Goal: Task Accomplishment & Management: Manage account settings

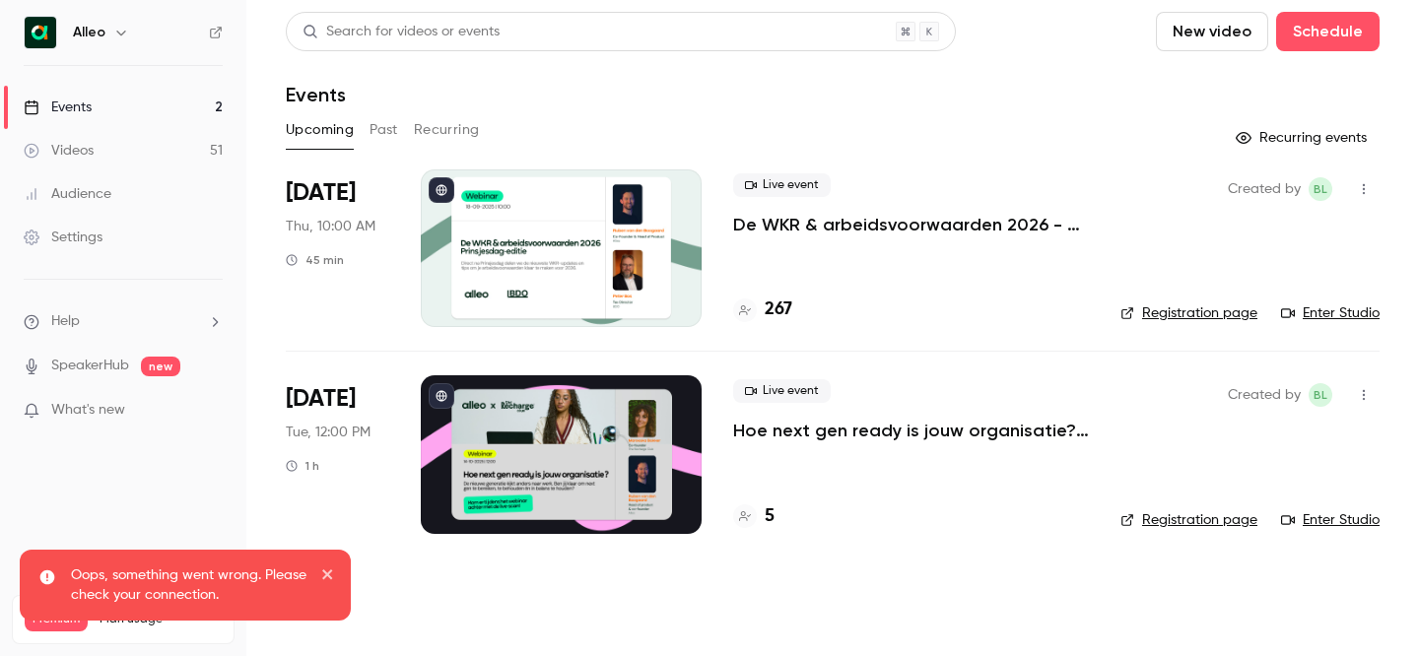
click at [93, 28] on h6 "Alleo" at bounding box center [89, 33] width 33 height 20
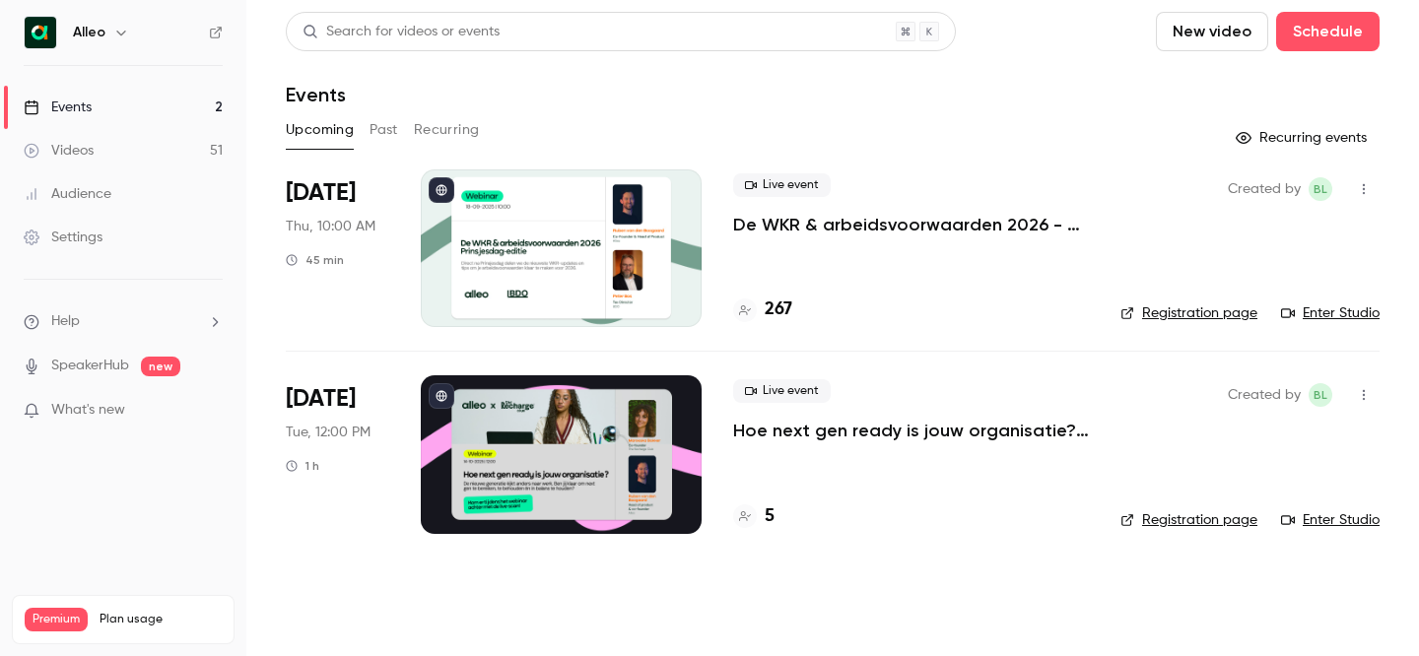
click at [118, 28] on icon "button" at bounding box center [121, 33] width 16 height 16
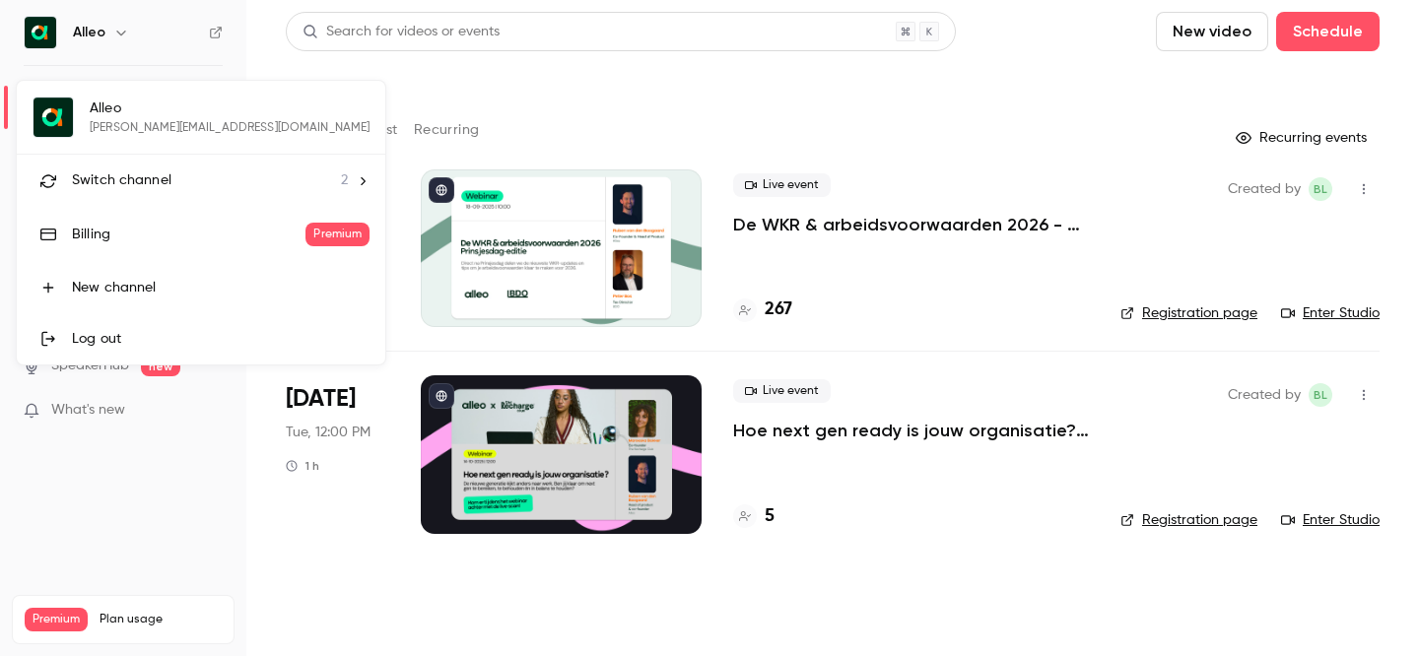
click at [120, 184] on span "Switch channel" at bounding box center [122, 181] width 100 height 21
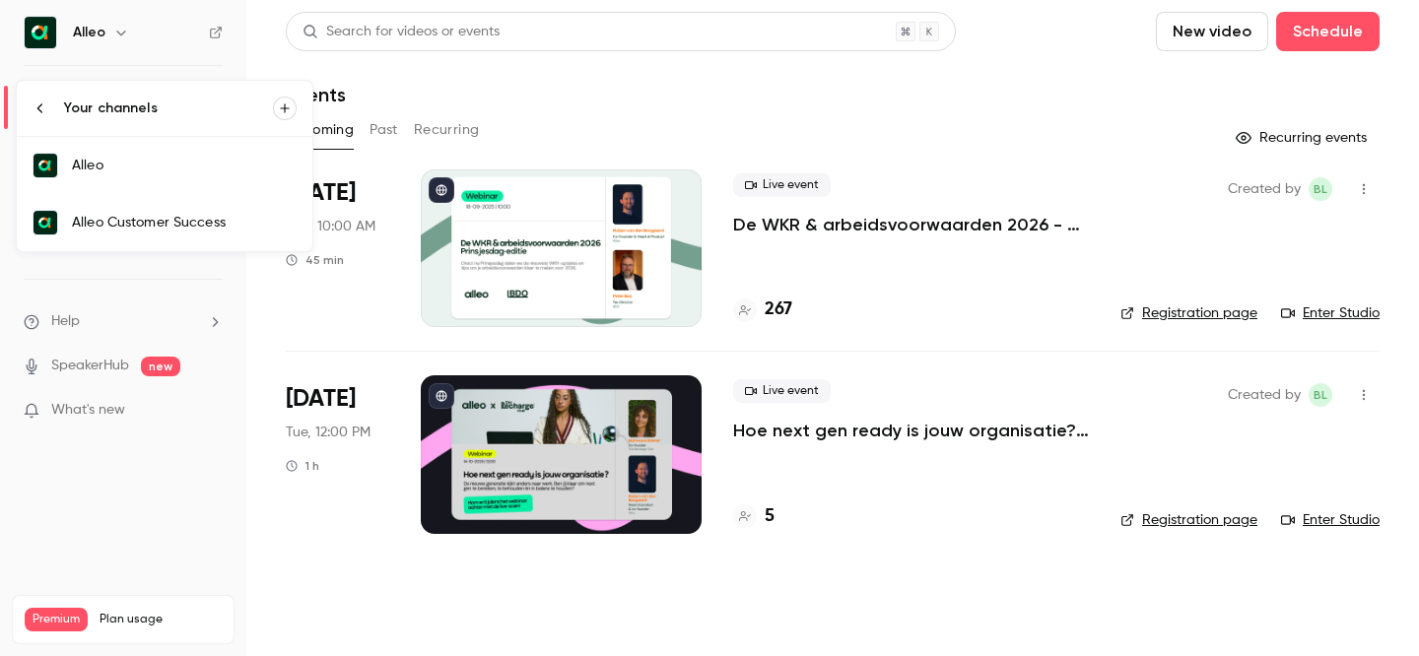
click at [118, 217] on div "Alleo Customer Success" at bounding box center [184, 223] width 225 height 20
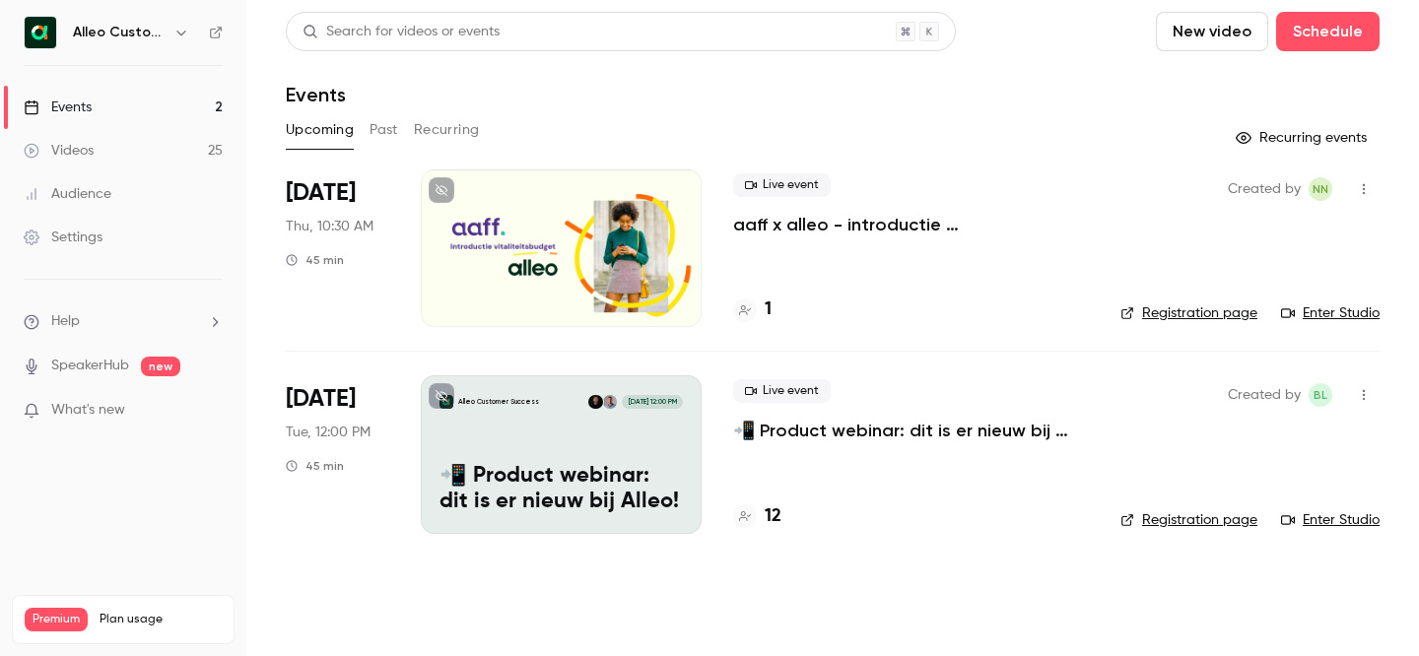
click at [896, 423] on p "📲 Product webinar: dit is er nieuw bij Alleo!" at bounding box center [911, 431] width 356 height 24
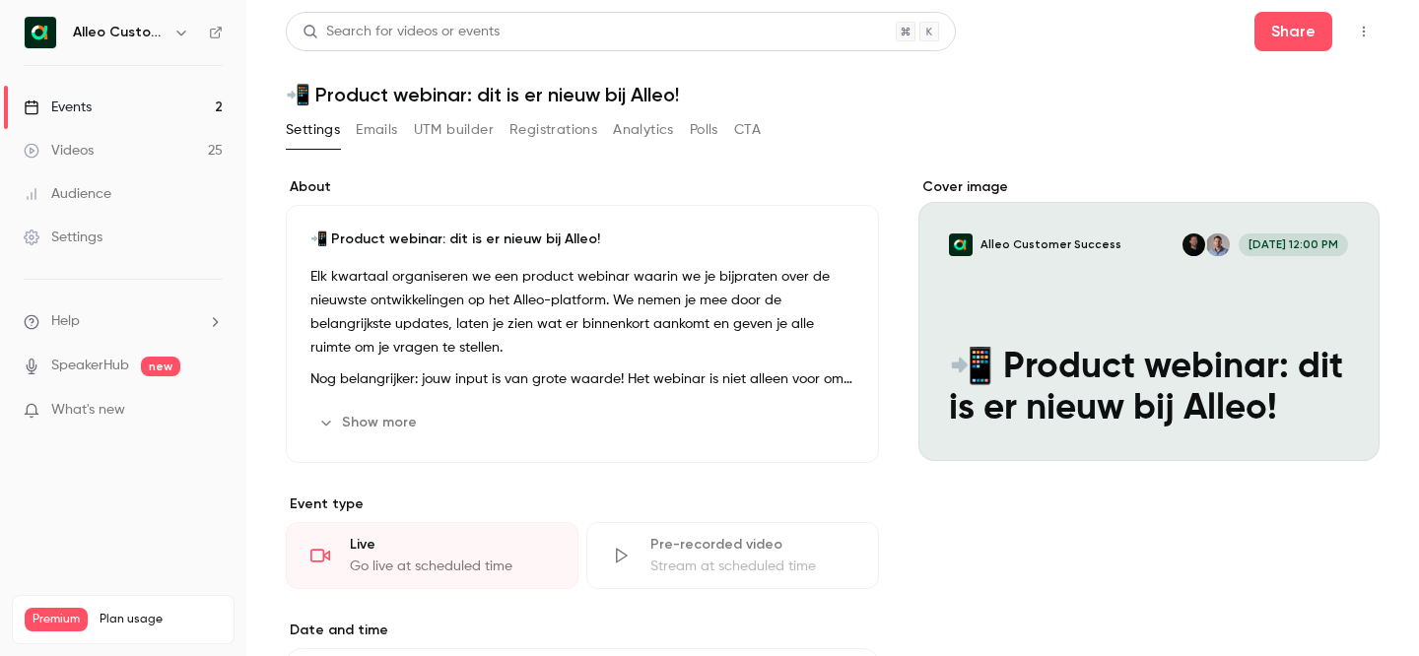
click at [1111, 314] on div "Cover image" at bounding box center [1149, 319] width 461 height 284
click at [0, 0] on input "Alleo Customer Success [DATE] 12:00 PM 📲 Product webinar: dit is er nieuw bij A…" at bounding box center [0, 0] width 0 height 0
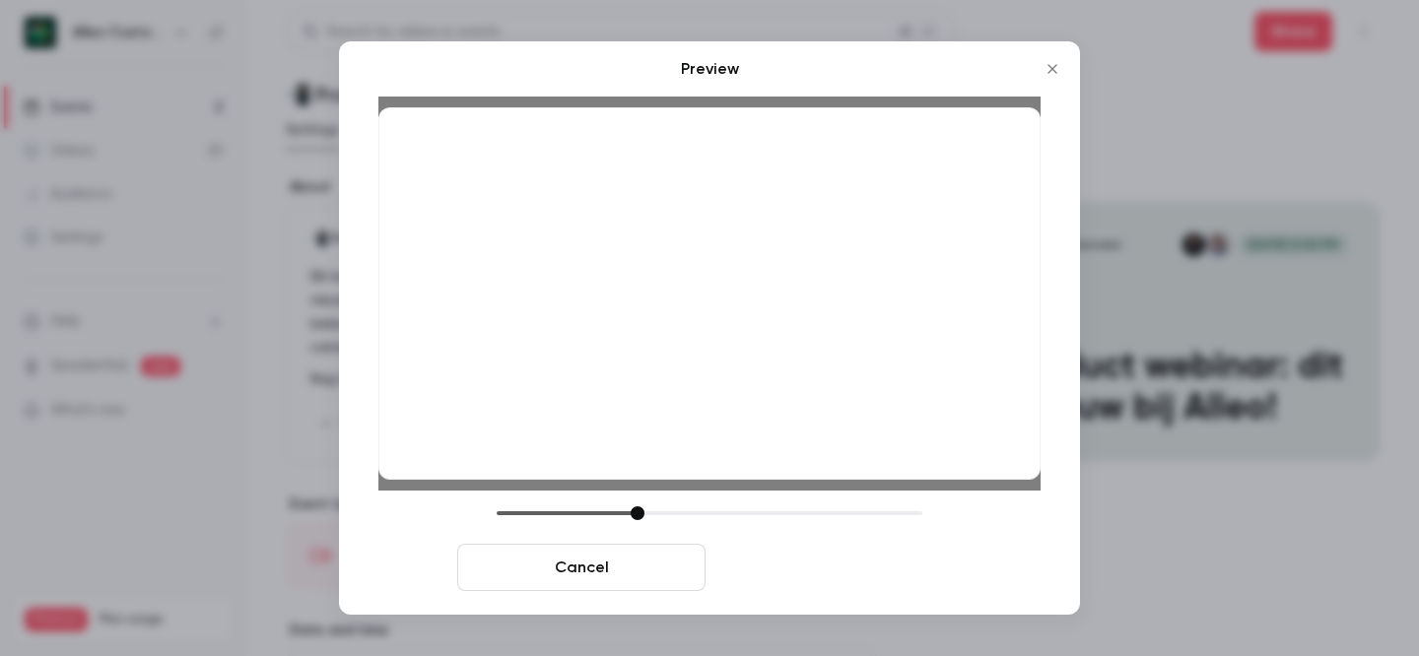
click at [873, 575] on button "Save cover" at bounding box center [838, 567] width 248 height 47
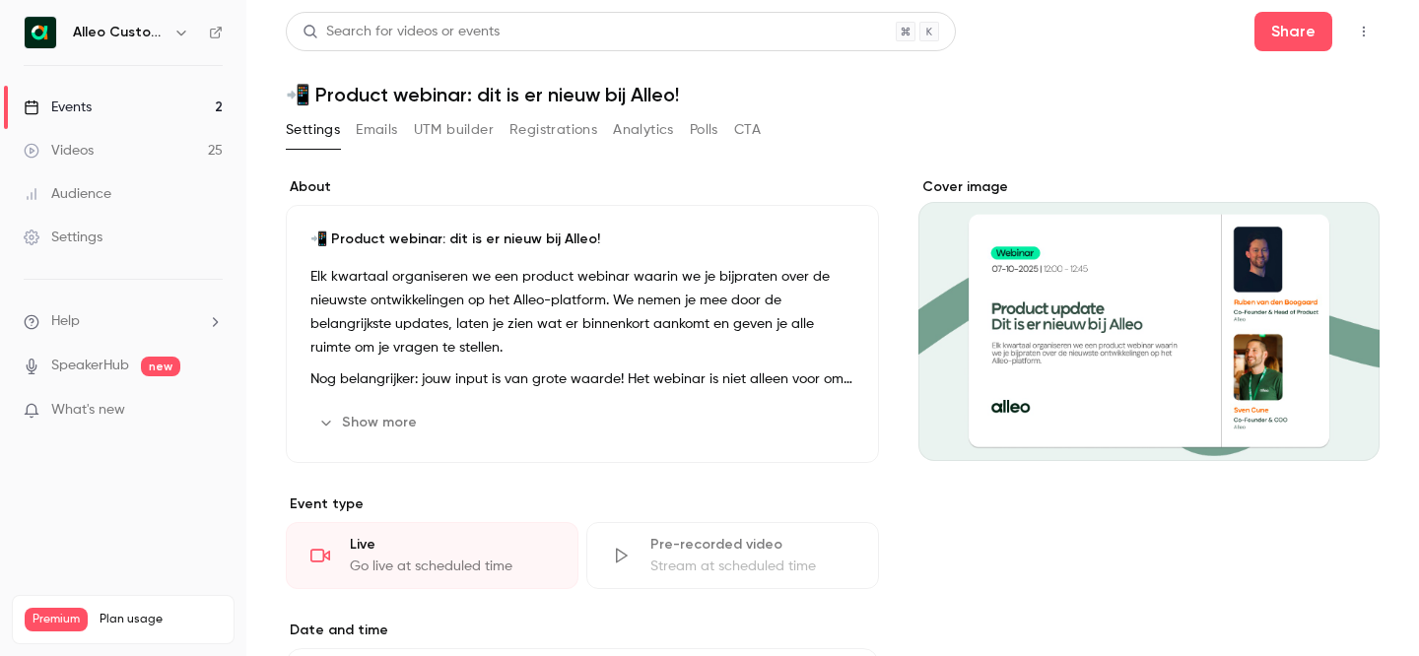
click at [161, 99] on link "Events 2" at bounding box center [123, 107] width 246 height 43
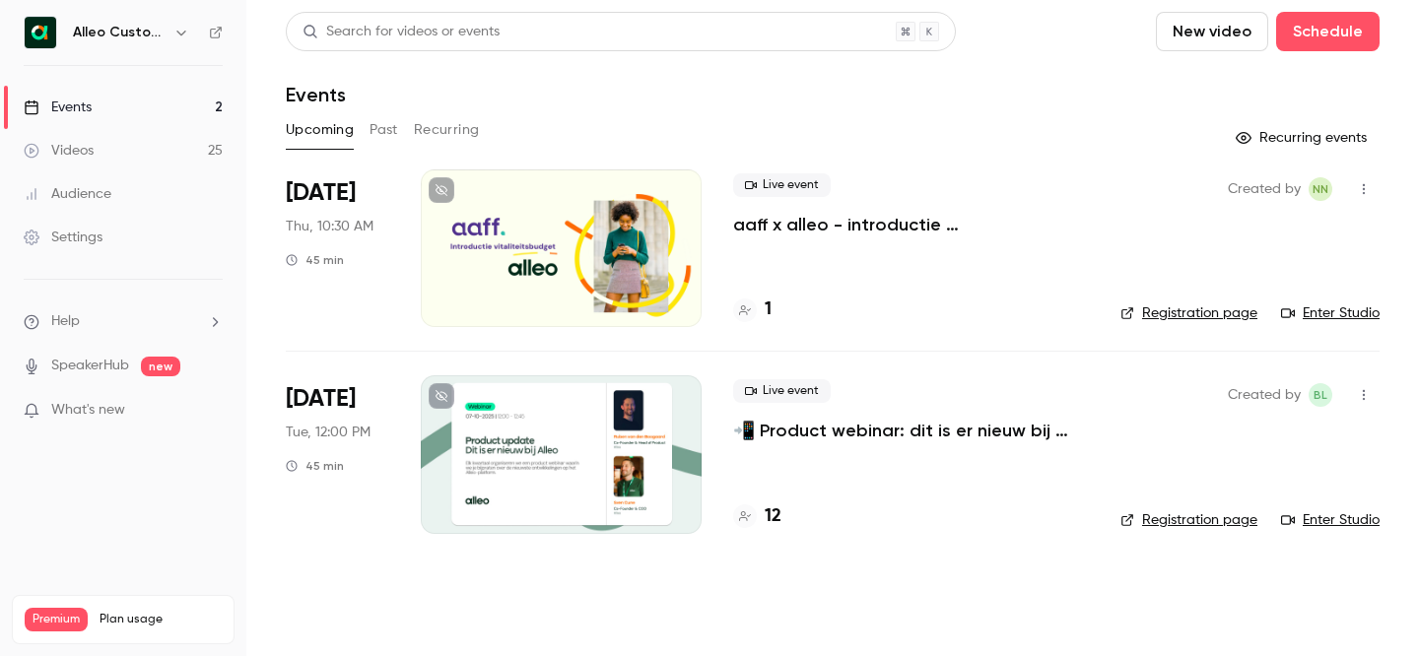
click at [854, 436] on p "📲 Product webinar: dit is er nieuw bij Alleo!" at bounding box center [911, 431] width 356 height 24
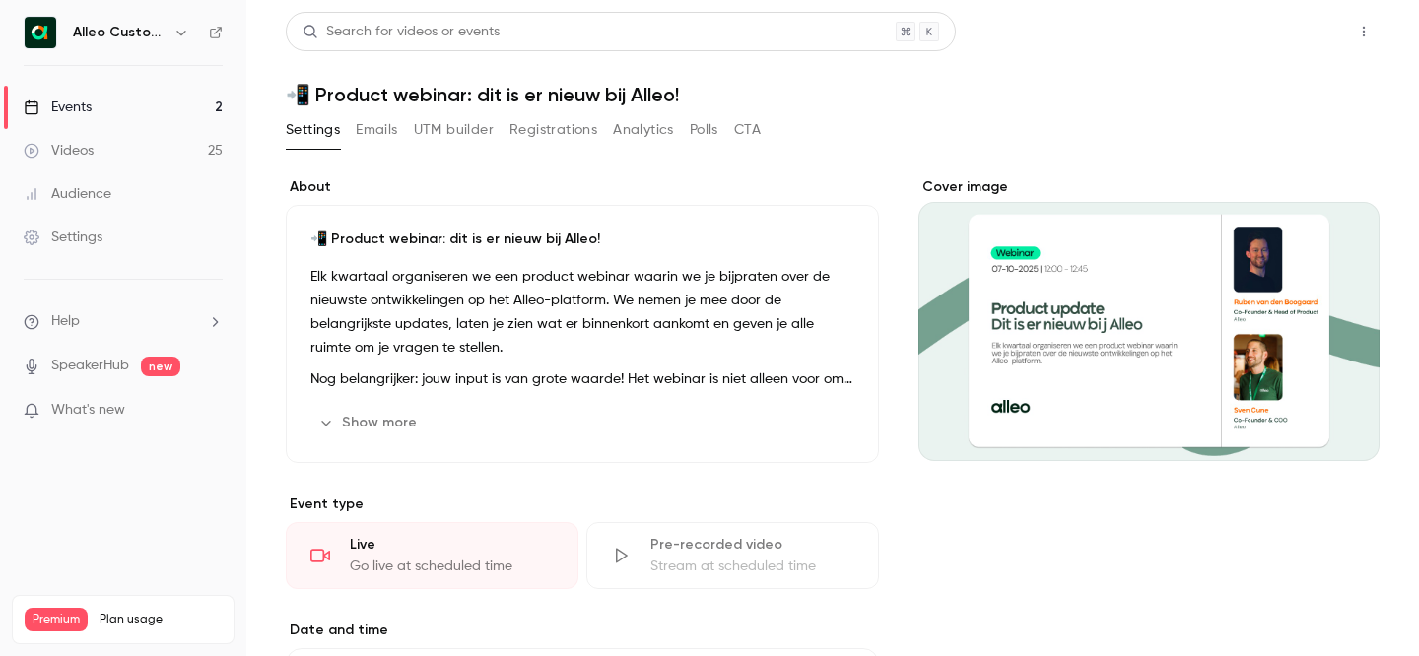
click at [1283, 27] on button "Share" at bounding box center [1294, 31] width 78 height 39
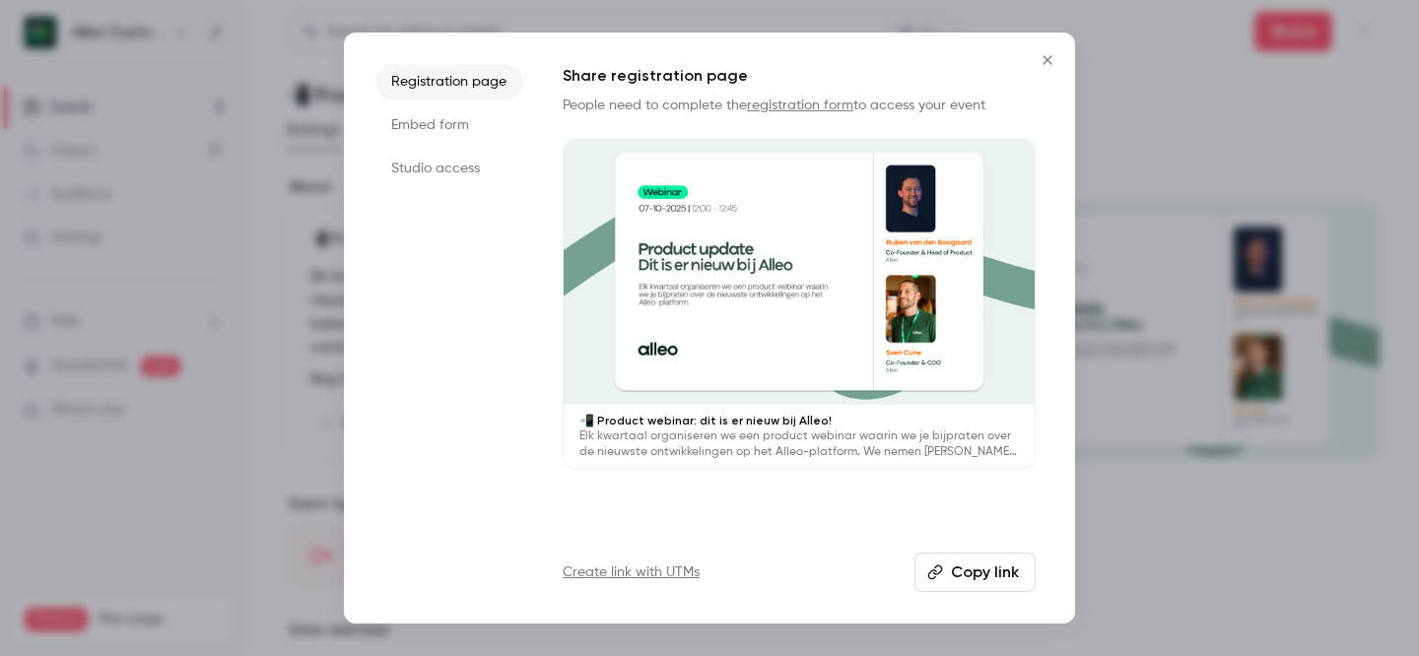
click at [962, 574] on button "Copy link" at bounding box center [975, 572] width 121 height 39
click at [962, 565] on button "Copy link" at bounding box center [975, 572] width 121 height 39
click at [1048, 61] on icon "Close" at bounding box center [1048, 60] width 24 height 16
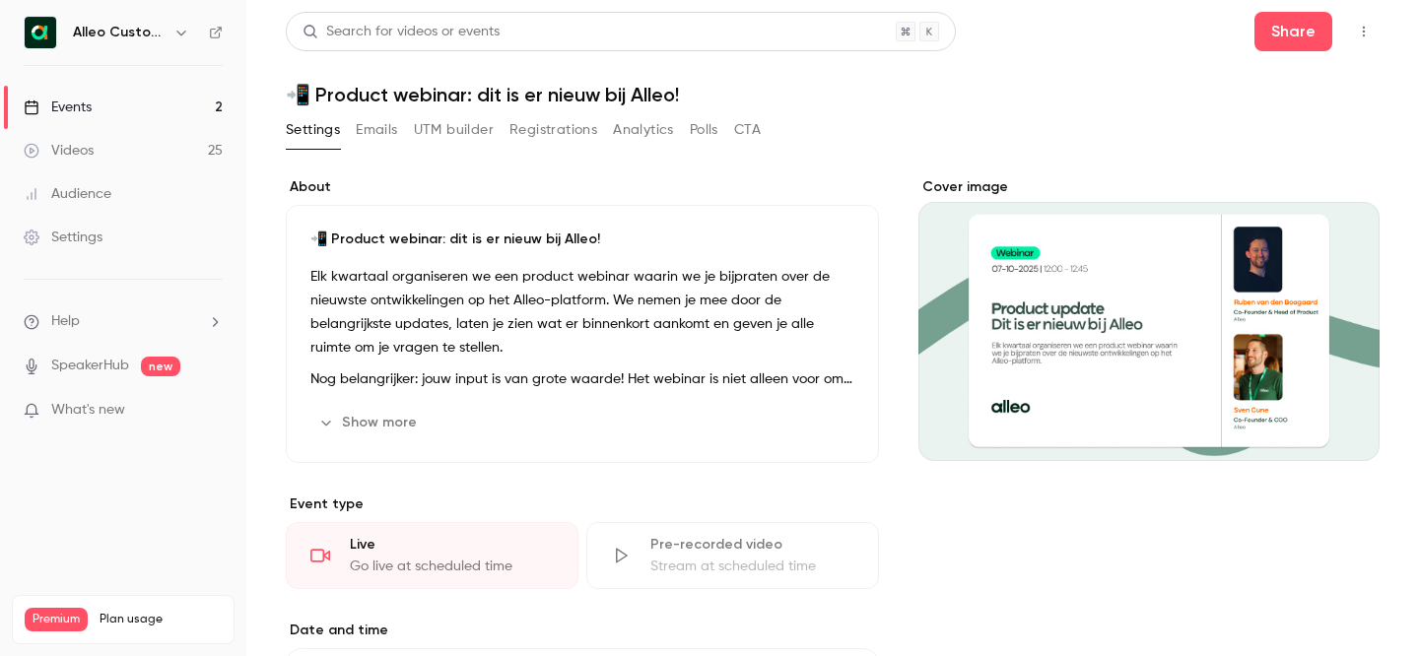
scroll to position [509, 0]
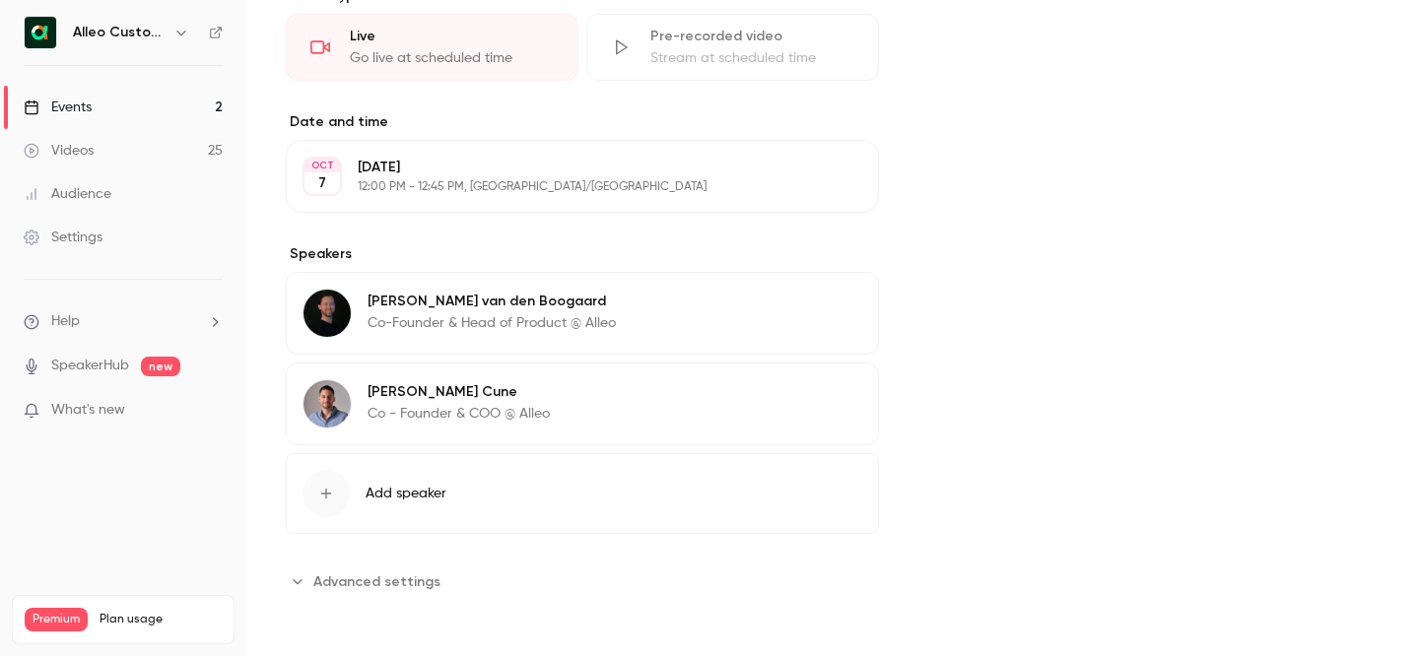
click at [817, 387] on button "Edit" at bounding box center [826, 395] width 72 height 32
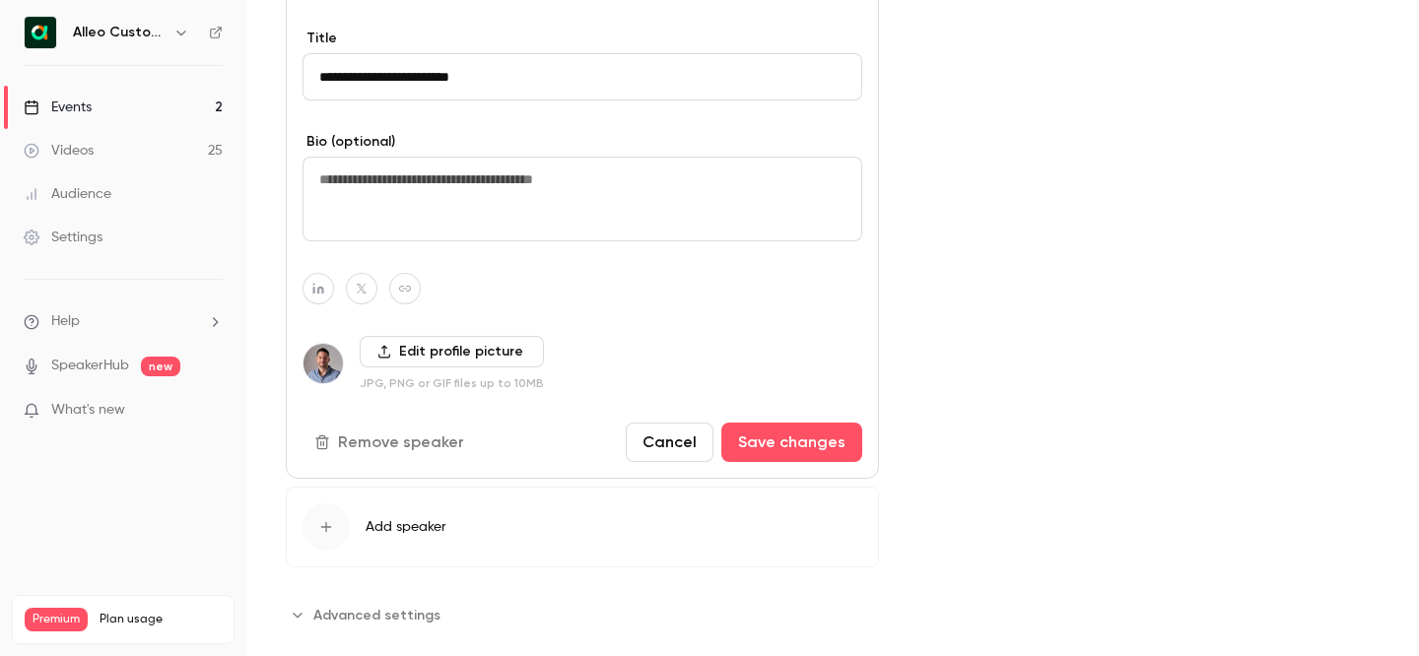
scroll to position [967, 0]
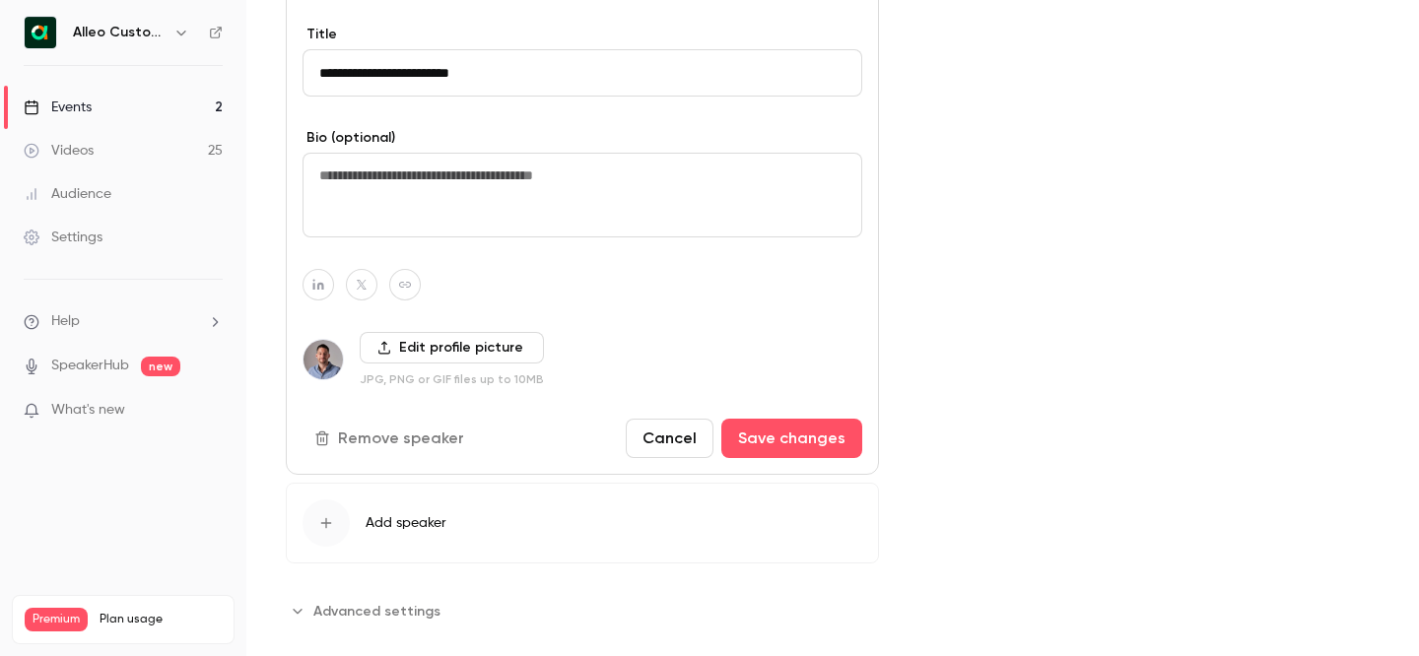
click at [454, 354] on label "Edit profile picture" at bounding box center [452, 348] width 184 height 32
click at [0, 0] on input "Edit profile picture" at bounding box center [0, 0] width 0 height 0
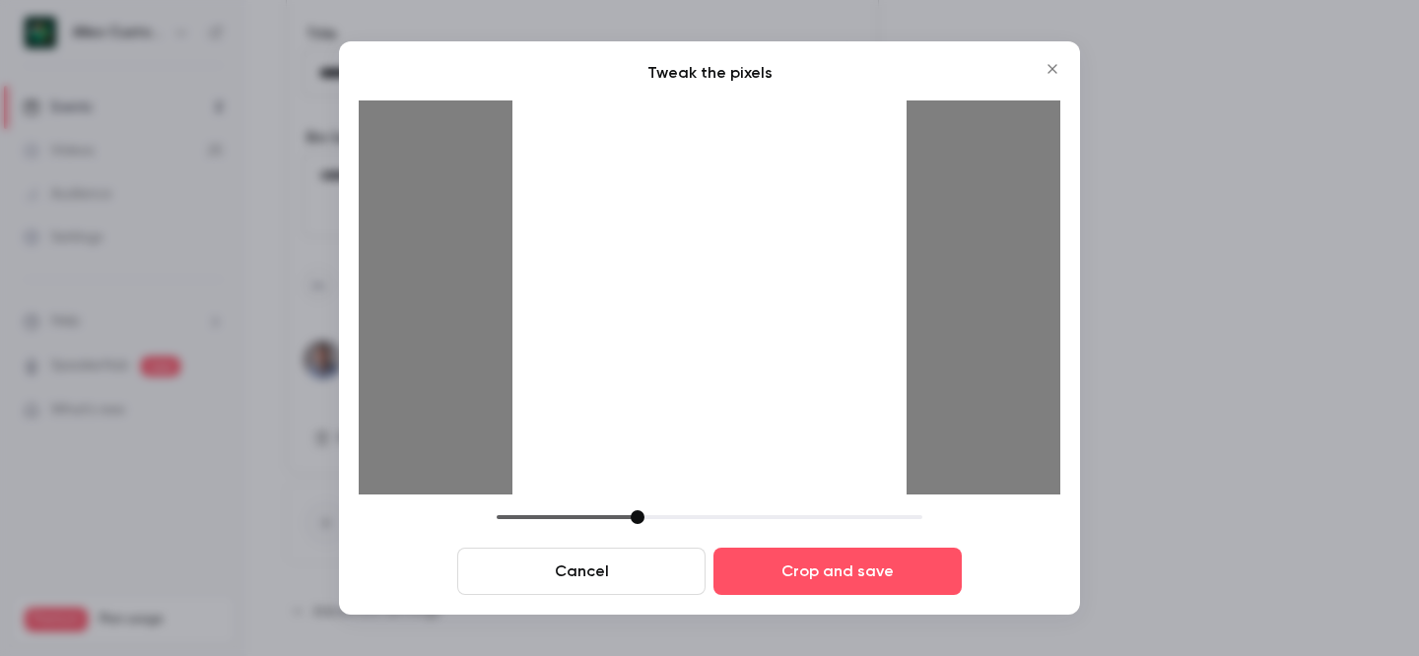
drag, startPoint x: 625, startPoint y: 370, endPoint x: 543, endPoint y: 346, distance: 85.2
click at [544, 346] on div at bounding box center [710, 298] width 394 height 394
drag, startPoint x: 636, startPoint y: 518, endPoint x: 679, endPoint y: 524, distance: 43.8
click at [680, 524] on div "Cancel Crop and save" at bounding box center [710, 553] width 702 height 85
click at [740, 330] on div at bounding box center [710, 298] width 394 height 394
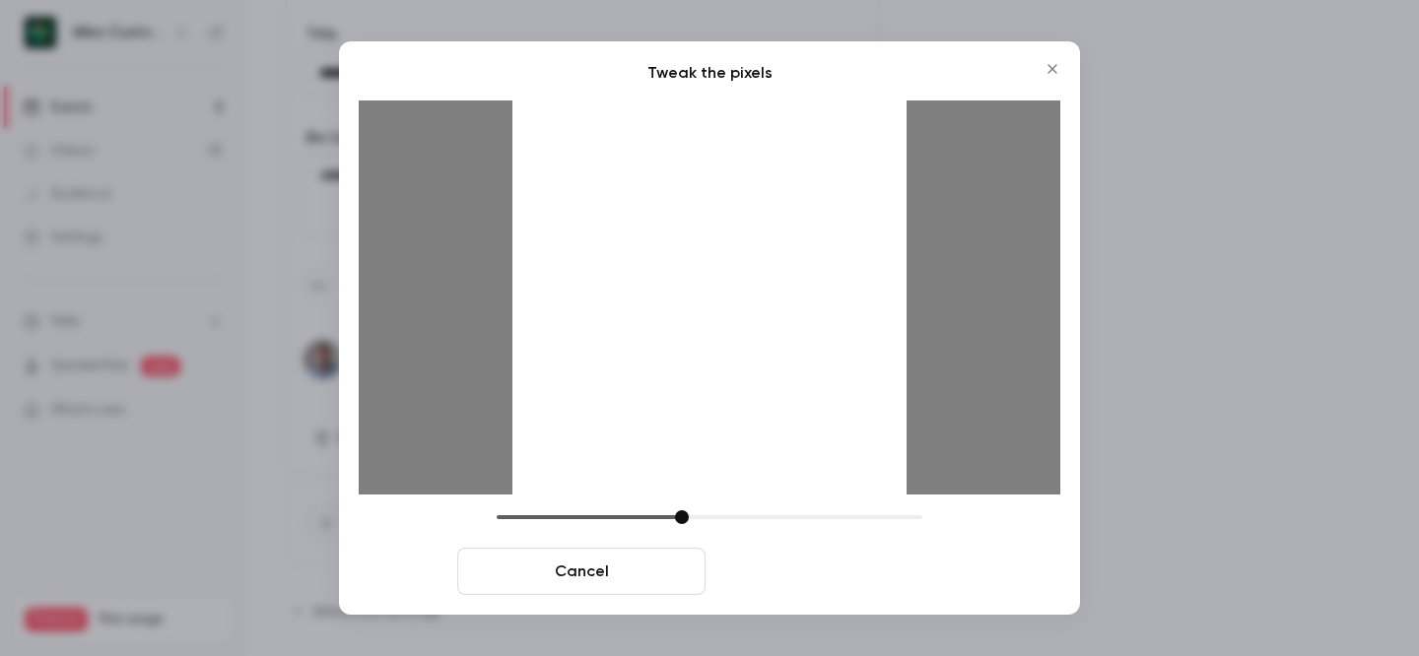
click at [811, 566] on button "Crop and save" at bounding box center [838, 571] width 248 height 47
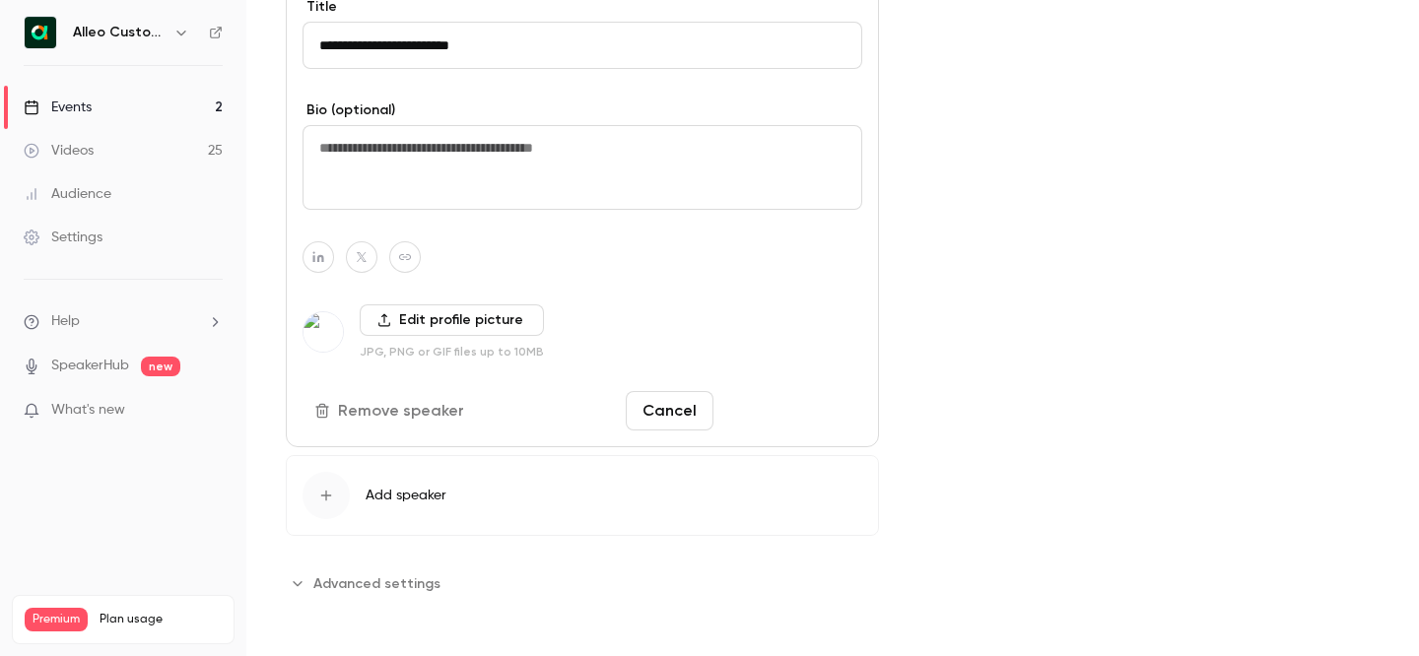
click at [767, 413] on button "Save changes" at bounding box center [791, 410] width 141 height 39
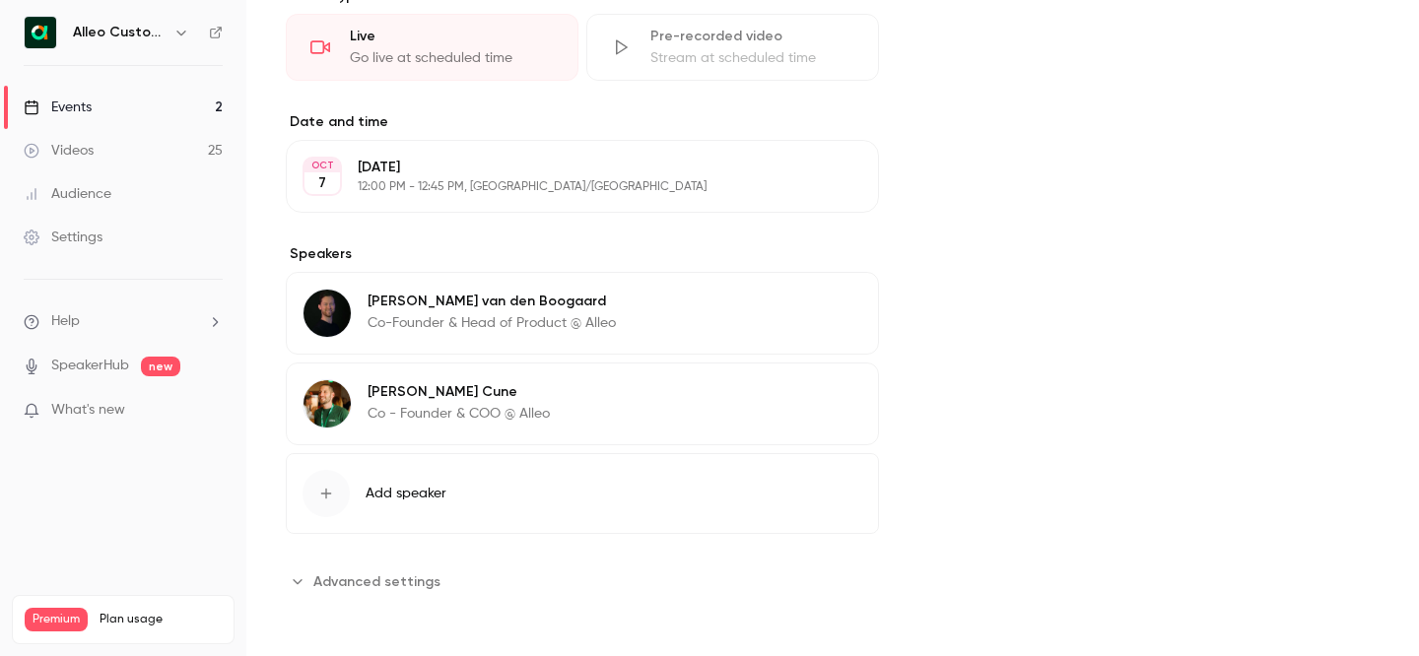
scroll to position [0, 0]
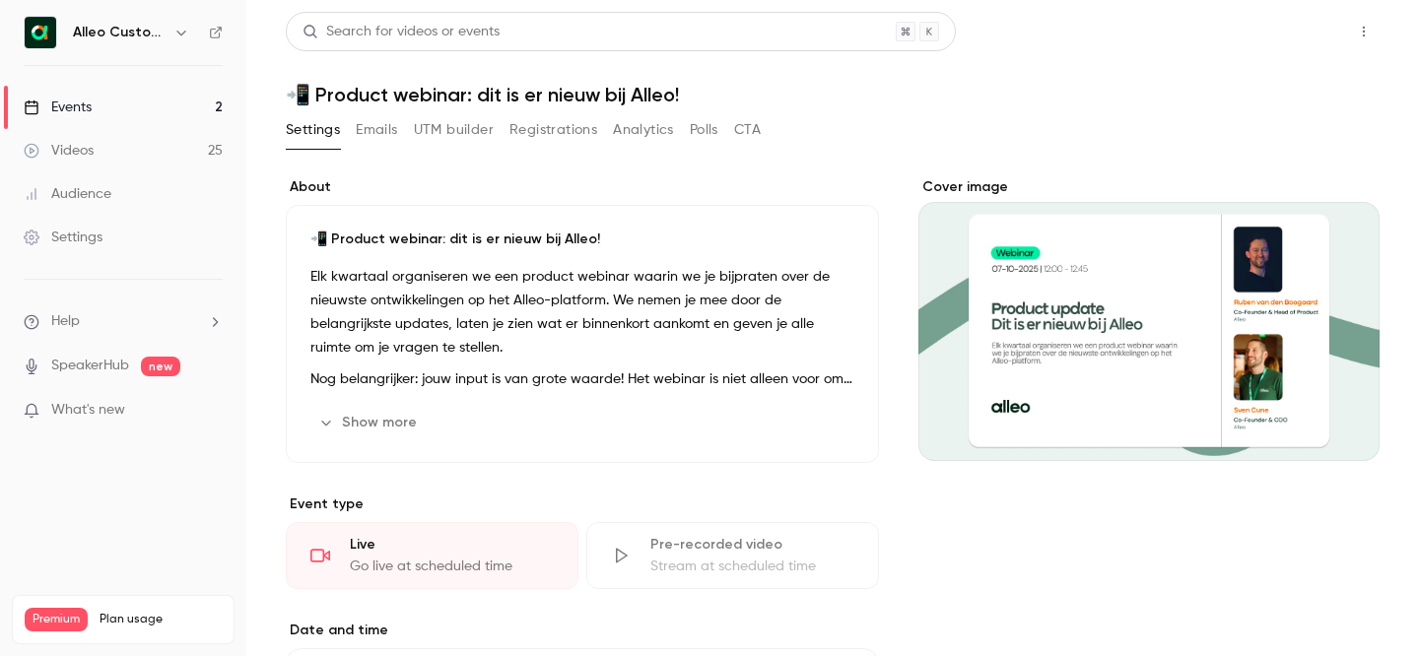
click at [1291, 36] on button "Share" at bounding box center [1294, 31] width 78 height 39
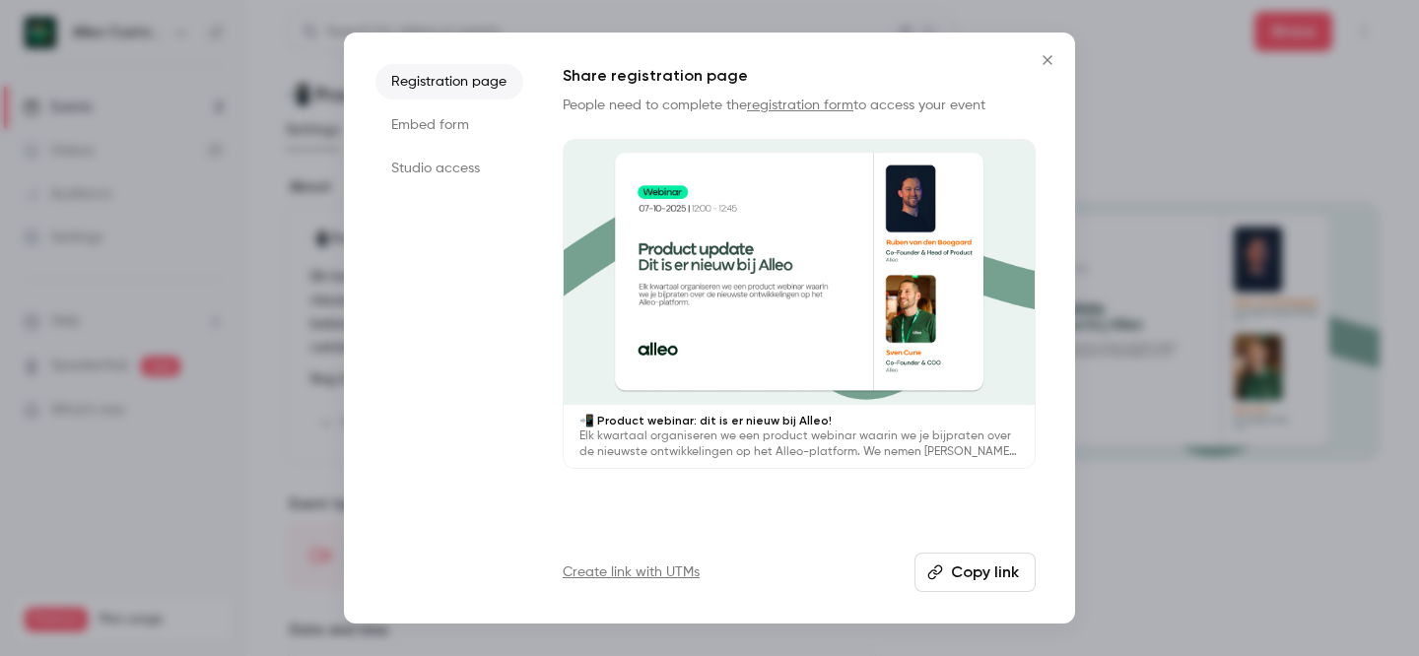
click at [954, 579] on button "Copy link" at bounding box center [975, 572] width 121 height 39
click at [1056, 57] on icon "Close" at bounding box center [1048, 60] width 24 height 16
